Goal: Register for event/course

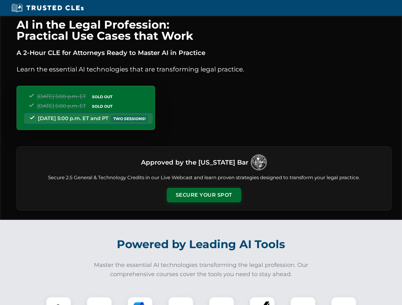
click at [204, 195] on button "Secure Your Spot" at bounding box center [204, 195] width 74 height 15
click at [59, 301] on img at bounding box center [58, 310] width 18 height 18
